Goal: Transaction & Acquisition: Purchase product/service

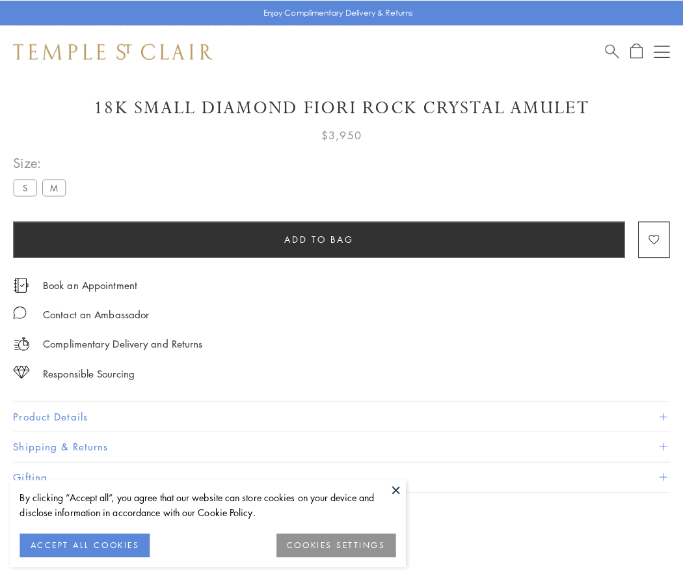
scroll to position [25, 0]
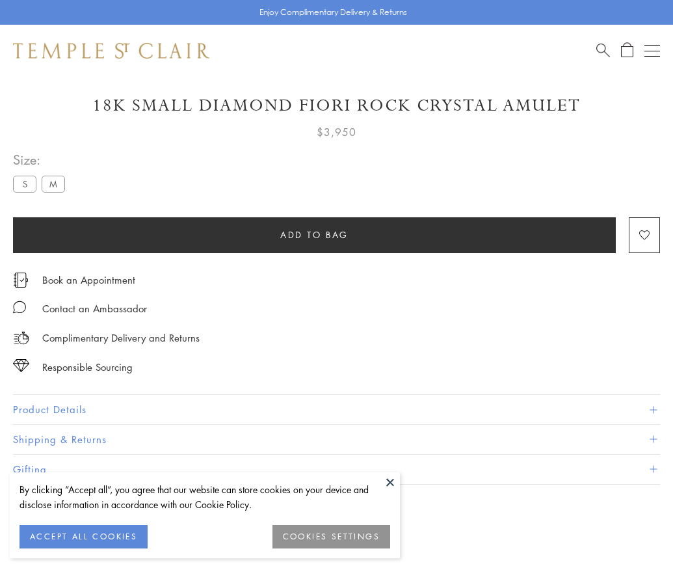
click at [314, 234] on span "Add to bag" at bounding box center [314, 235] width 68 height 14
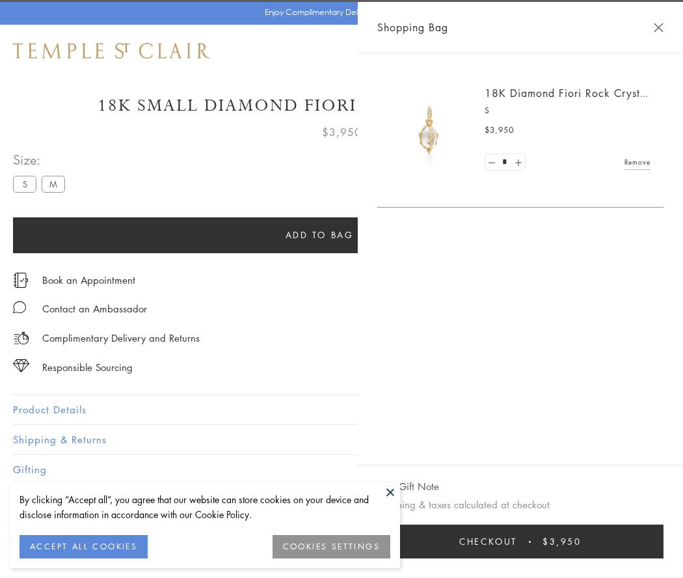
click at [517, 541] on span "Checkout" at bounding box center [488, 541] width 58 height 14
